Goal: Information Seeking & Learning: Find specific fact

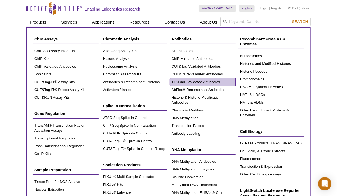
click at [183, 82] on link "TIP-ChIP-Validated Antibodies" at bounding box center [203, 82] width 66 height 8
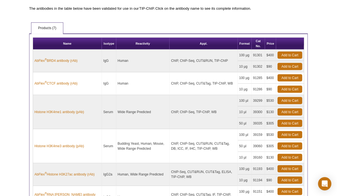
scroll to position [125, 0]
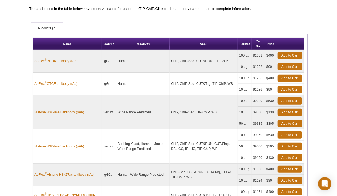
click at [257, 133] on td "39159" at bounding box center [258, 135] width 13 height 11
copy td "39159"
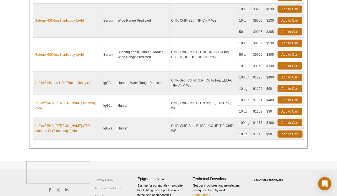
scroll to position [228, 0]
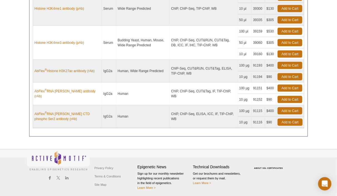
click at [257, 86] on td "91151" at bounding box center [258, 88] width 13 height 11
copy td "91151"
